Goal: Task Accomplishment & Management: Complete application form

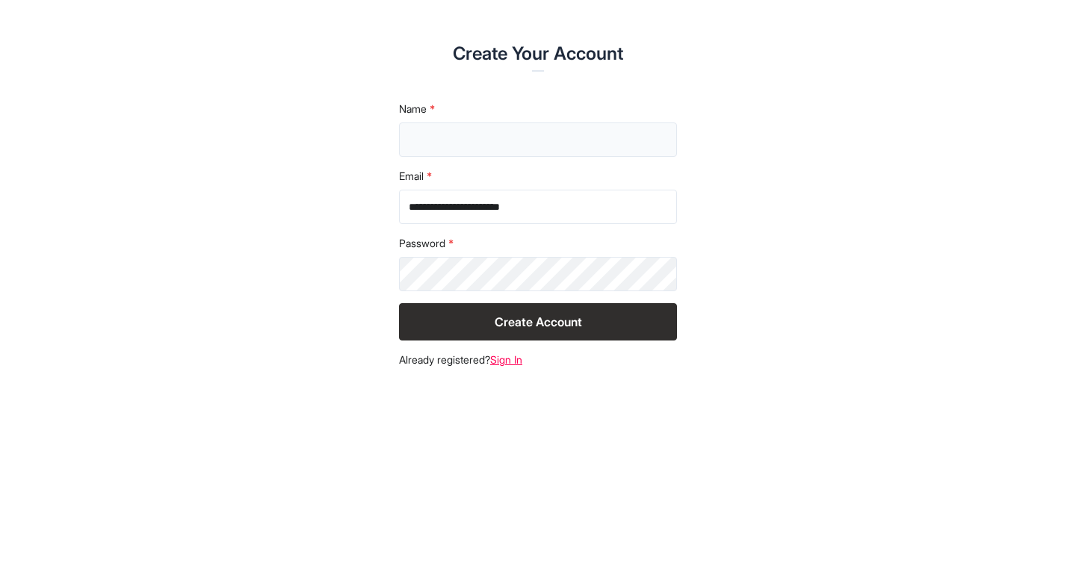
click at [451, 147] on input "text" at bounding box center [538, 140] width 278 height 34
type input "**********"
click at [399, 303] on button "Create Account" at bounding box center [538, 321] width 278 height 37
